Goal: Task Accomplishment & Management: Use online tool/utility

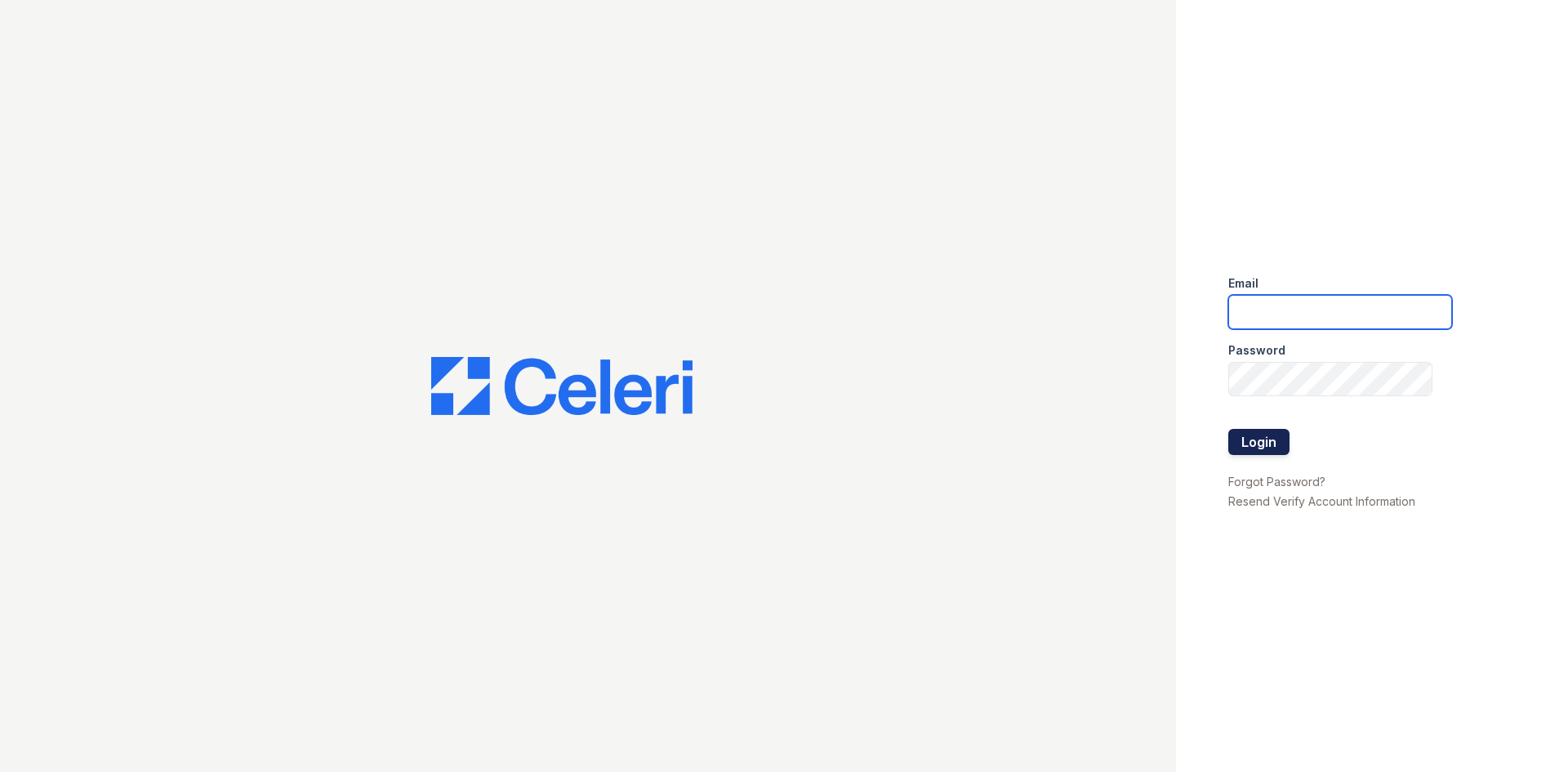
type input "residence.lm@cafmanagement.com"
click at [1274, 450] on button "Login" at bounding box center [1260, 441] width 61 height 26
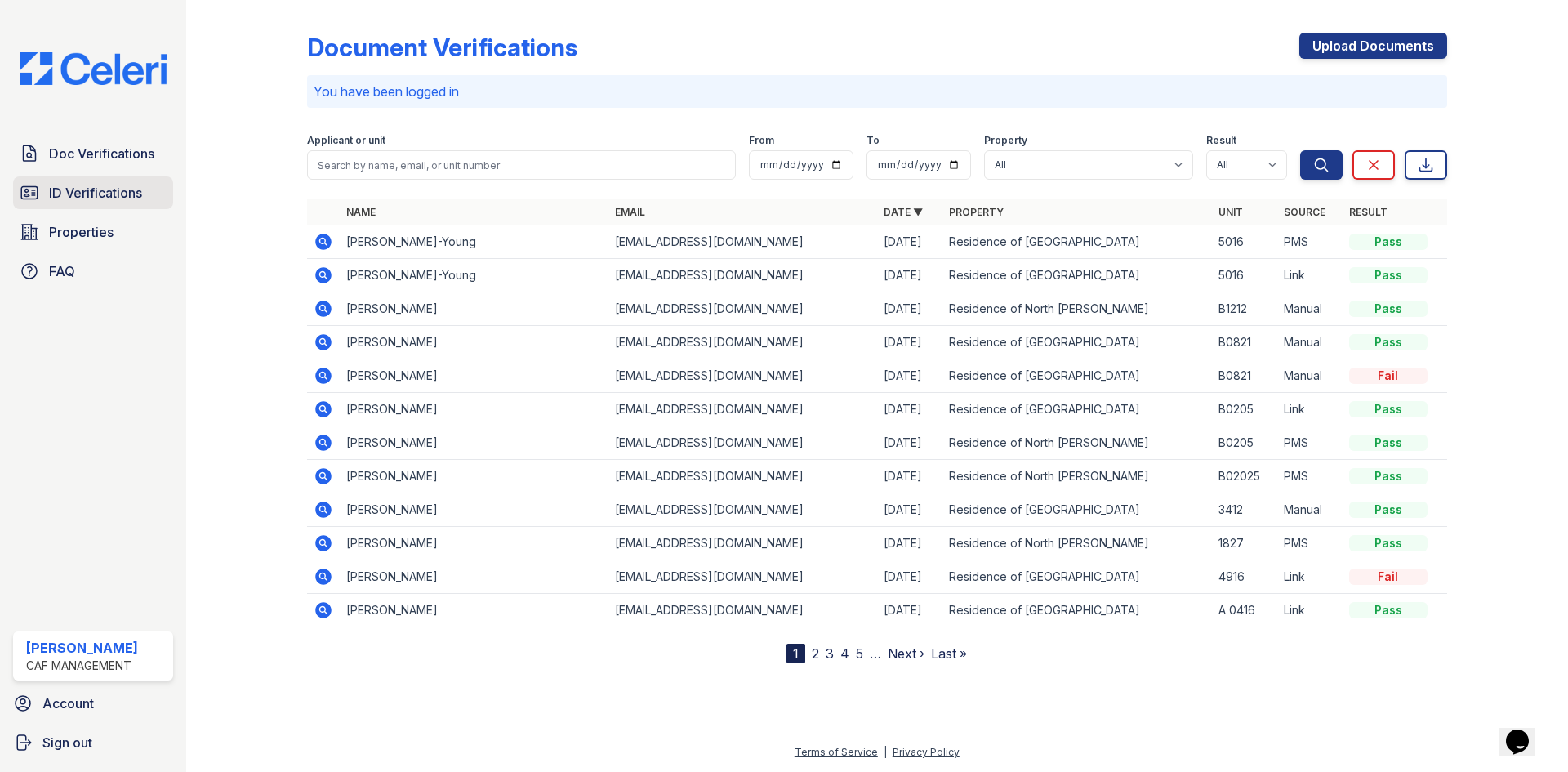
drag, startPoint x: 84, startPoint y: 152, endPoint x: 24, endPoint y: 181, distance: 66.6
click at [84, 152] on span "Doc Verifications" at bounding box center [102, 154] width 106 height 19
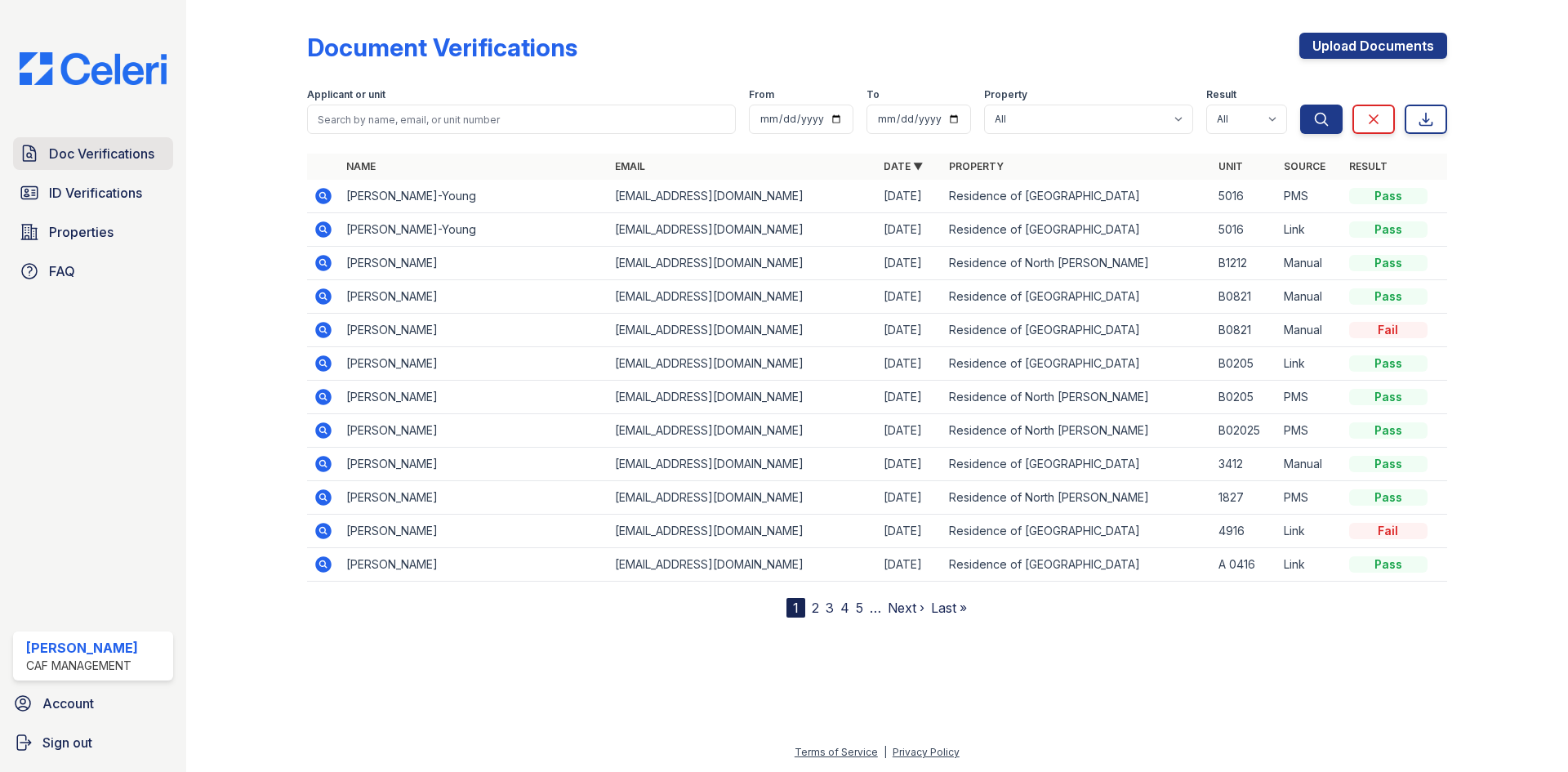
click at [134, 165] on link "Doc Verifications" at bounding box center [93, 154] width 160 height 33
